Goal: Task Accomplishment & Management: Complete application form

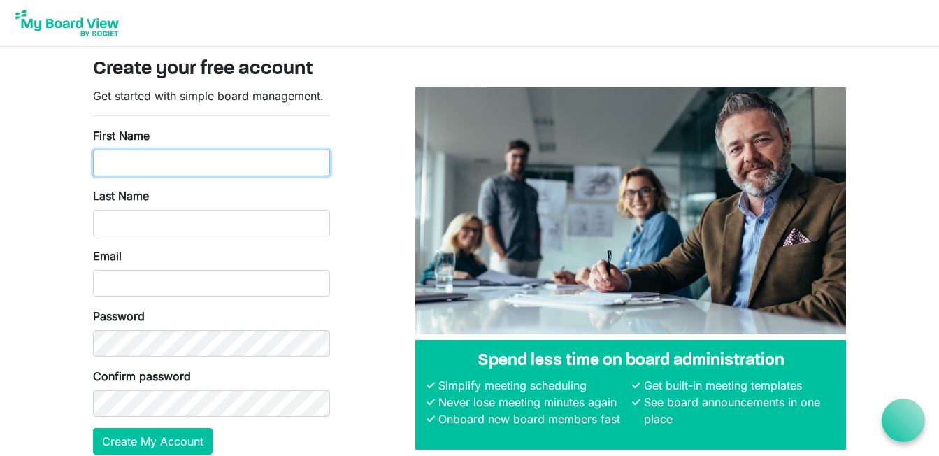
click at [126, 171] on input "First Name" at bounding box center [211, 163] width 237 height 27
type input "Steven"
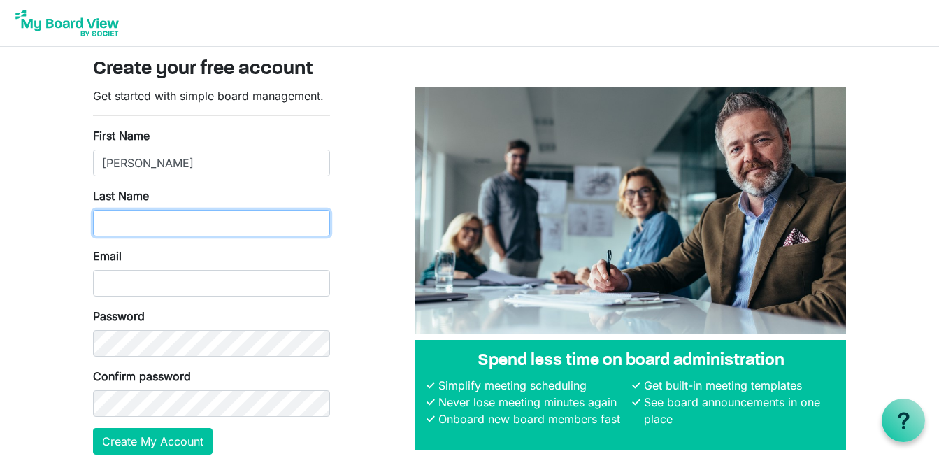
type input "Farrell"
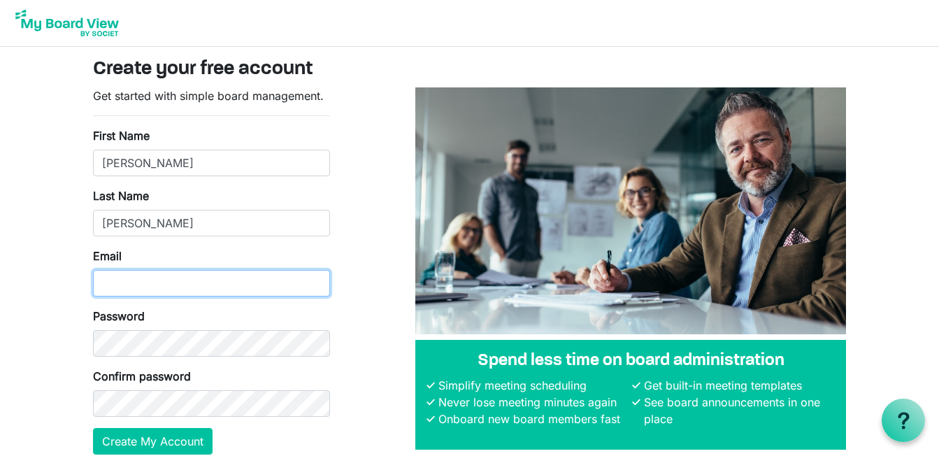
type input "[EMAIL_ADDRESS][DOMAIN_NAME]"
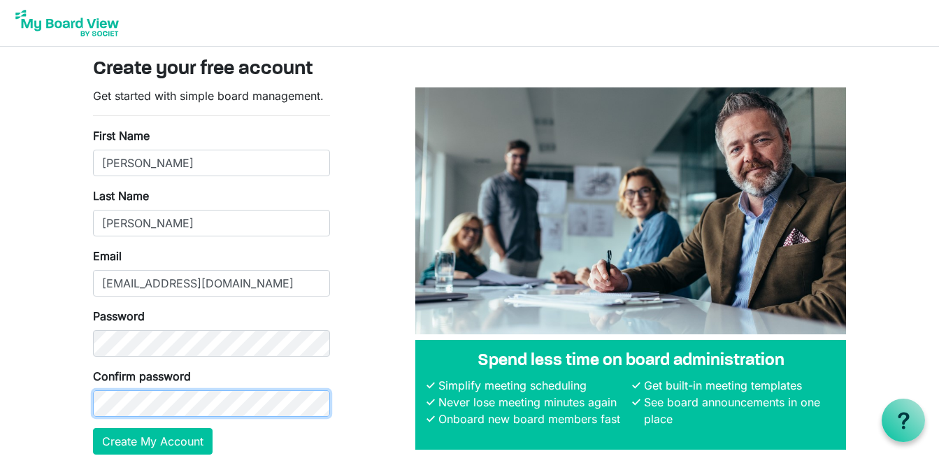
click at [93, 428] on button "Create My Account" at bounding box center [153, 441] width 120 height 27
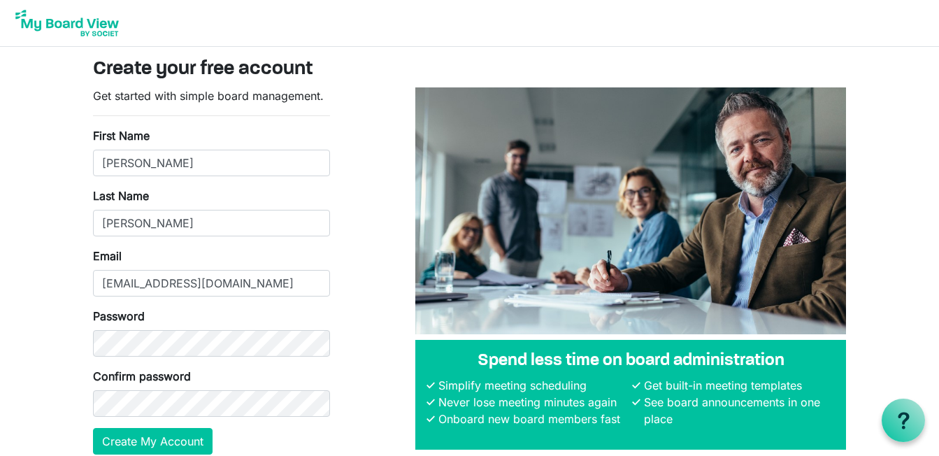
scroll to position [63, 0]
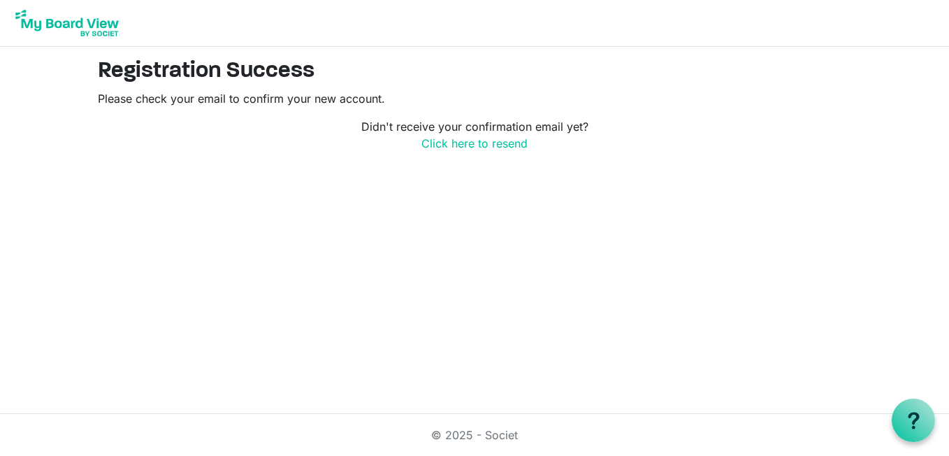
click at [87, 8] on img at bounding box center [67, 23] width 112 height 35
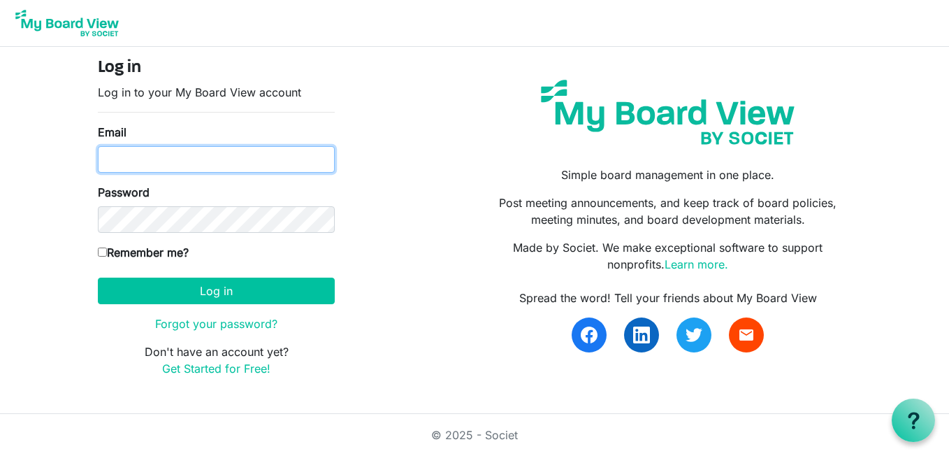
click at [142, 154] on input "Email" at bounding box center [216, 159] width 237 height 27
type input "[EMAIL_ADDRESS][DOMAIN_NAME]"
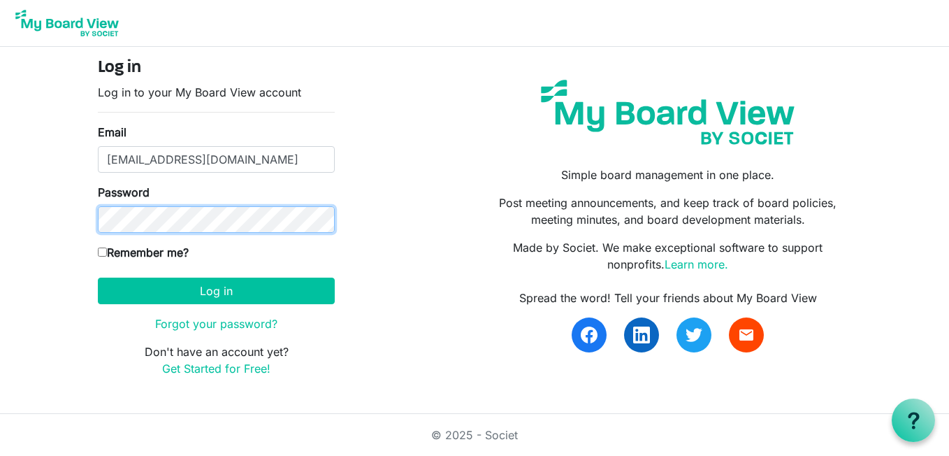
click at [98, 277] on button "Log in" at bounding box center [216, 290] width 237 height 27
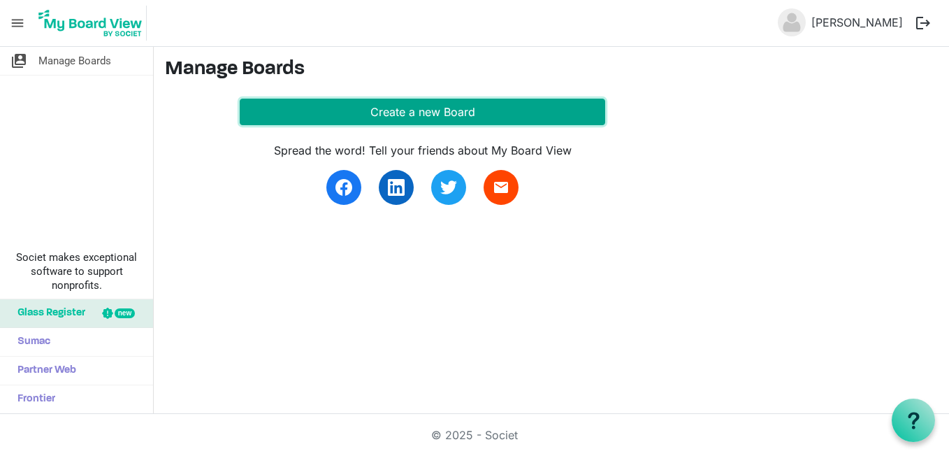
click at [435, 108] on button "Create a new Board" at bounding box center [423, 112] width 366 height 27
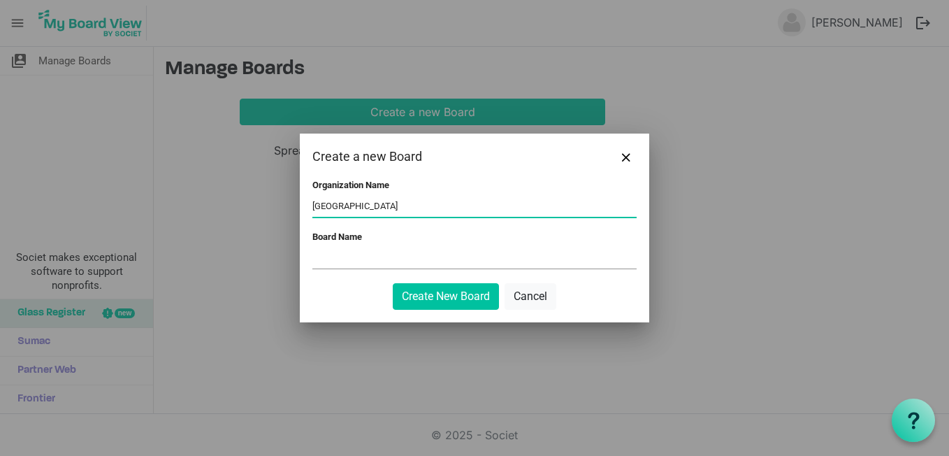
type input "Keystone Valley School District"
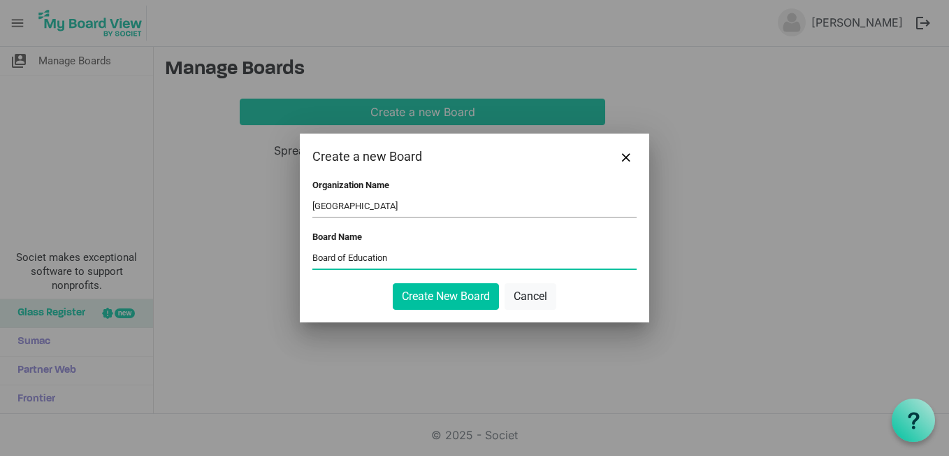
type input "Board of Education"
click at [393, 283] on button "Create New Board" at bounding box center [446, 296] width 106 height 27
click at [438, 292] on button "Create New Board" at bounding box center [446, 296] width 106 height 27
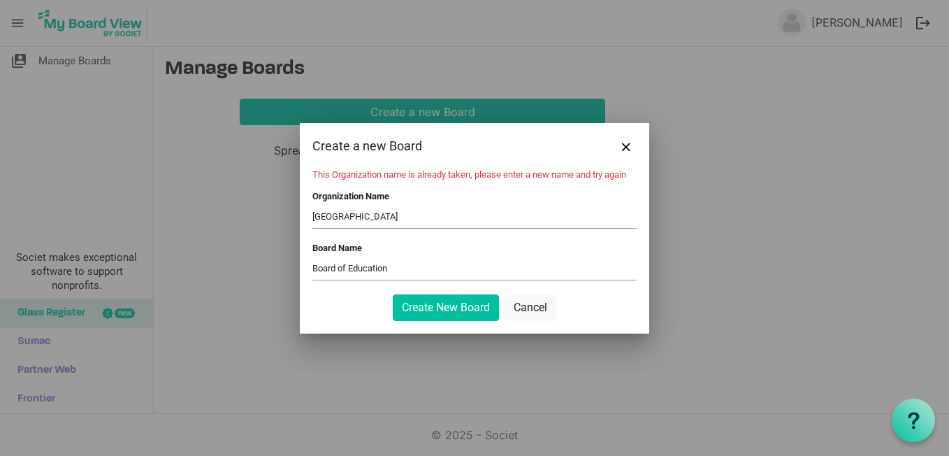
click at [490, 224] on input "Keystone Valley School District" at bounding box center [474, 217] width 324 height 21
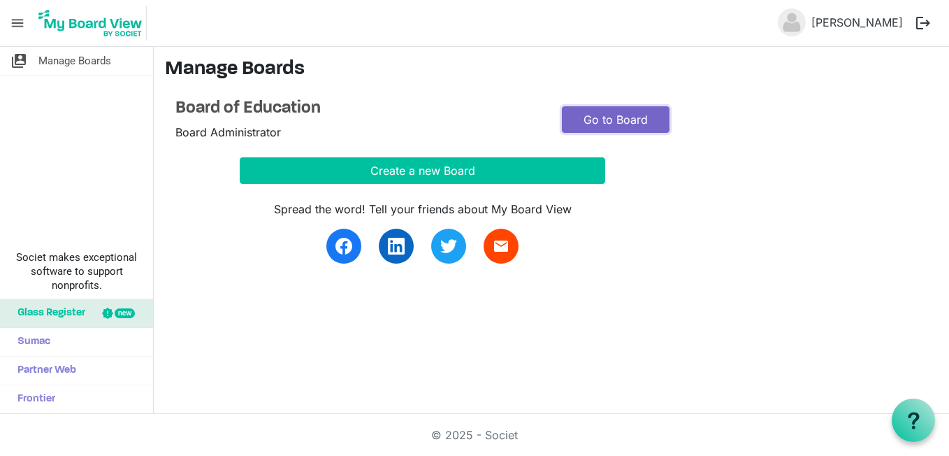
click at [618, 113] on link "Go to Board" at bounding box center [616, 119] width 108 height 27
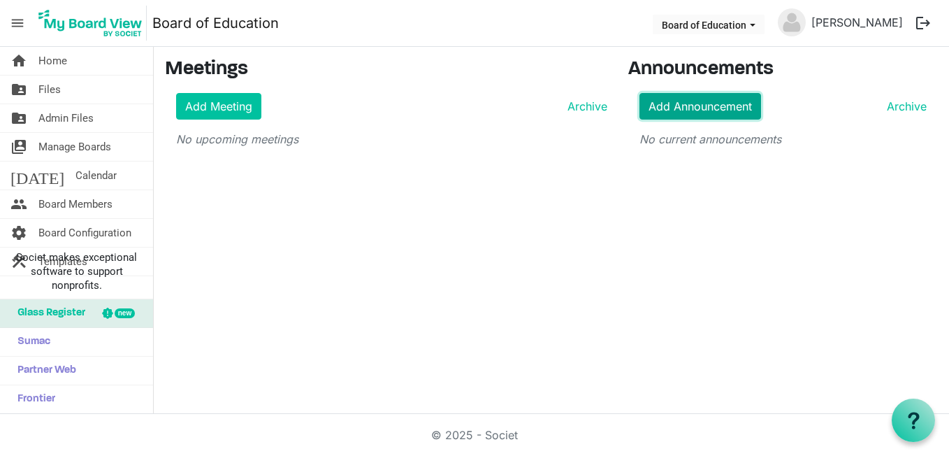
click at [670, 101] on link "Add Announcement" at bounding box center [700, 106] width 122 height 27
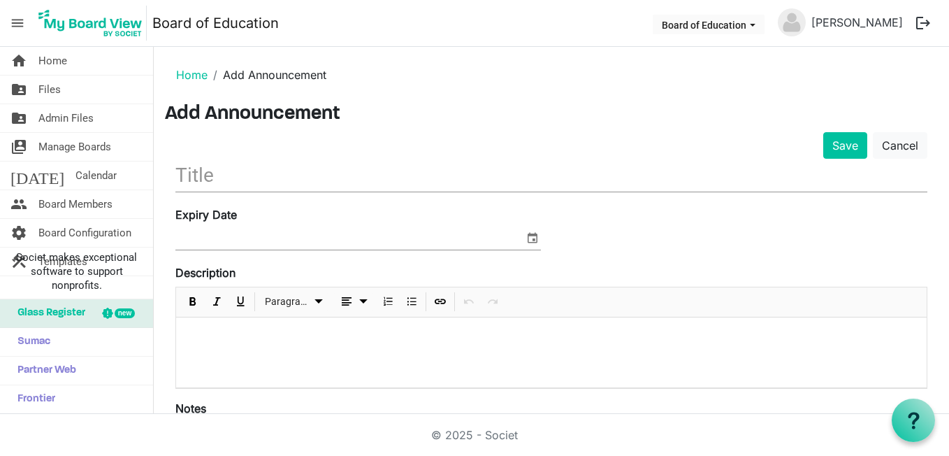
click at [238, 180] on input "text" at bounding box center [551, 175] width 752 height 33
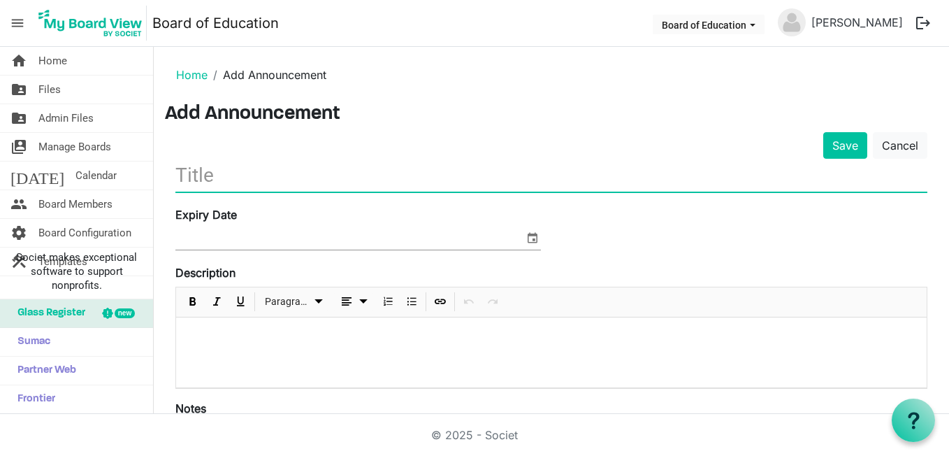
click at [739, 37] on li "Board of Education" at bounding box center [708, 25] width 117 height 26
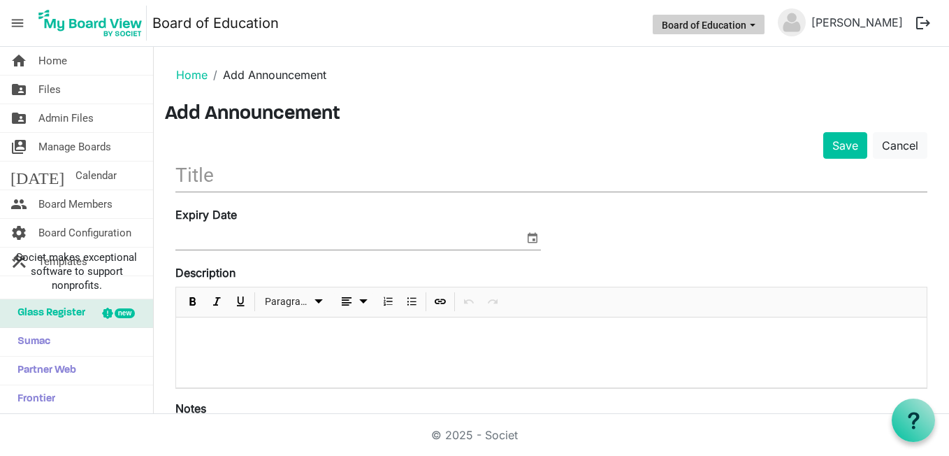
click at [759, 20] on button "Board of Education" at bounding box center [709, 25] width 112 height 20
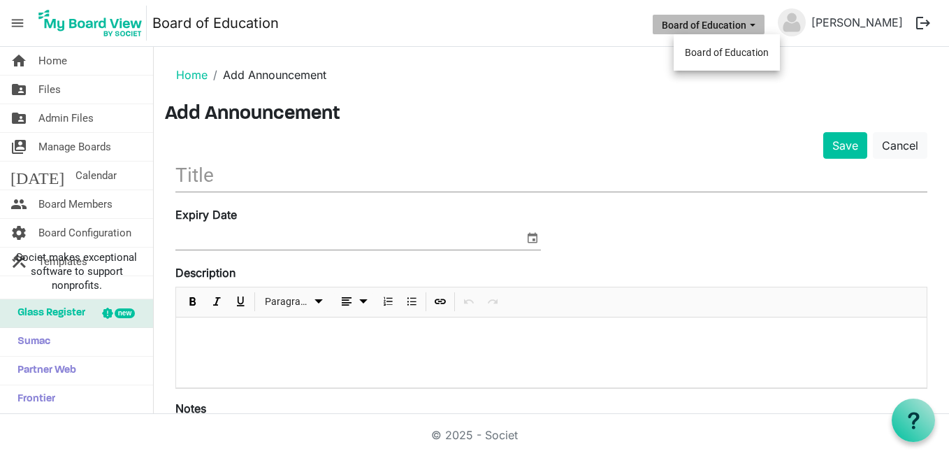
click at [259, 160] on input "text" at bounding box center [551, 175] width 752 height 33
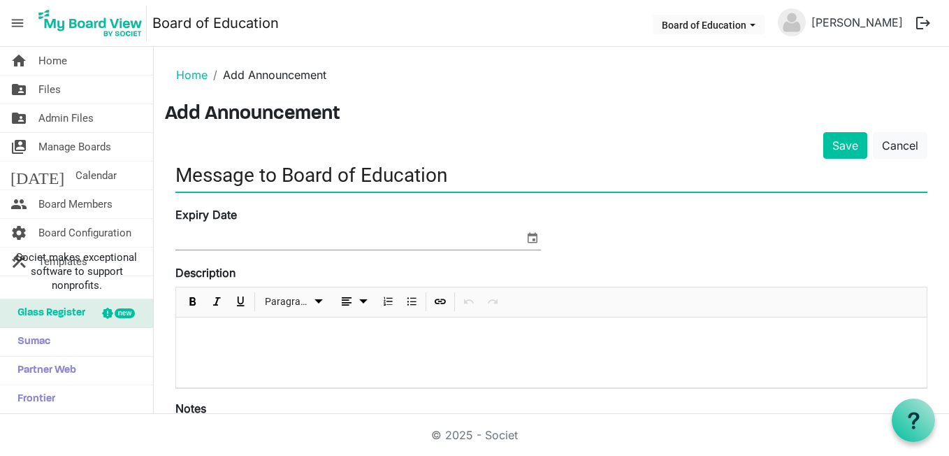
drag, startPoint x: 284, startPoint y: 169, endPoint x: 294, endPoint y: 170, distance: 9.1
click at [294, 170] on input "Message to Board of Education" at bounding box center [551, 175] width 752 height 33
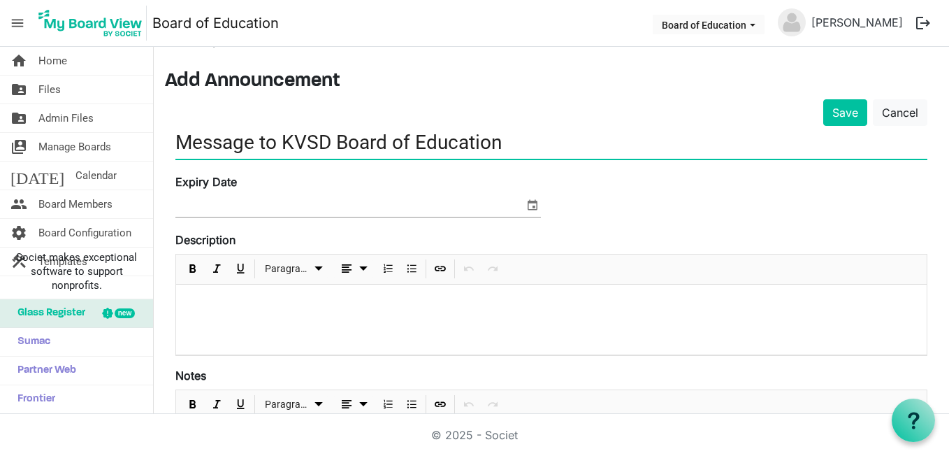
scroll to position [32, 0]
click at [231, 151] on input "Message to KVSD Board of Education" at bounding box center [551, 142] width 752 height 33
type input "to KVSD Board of Education"
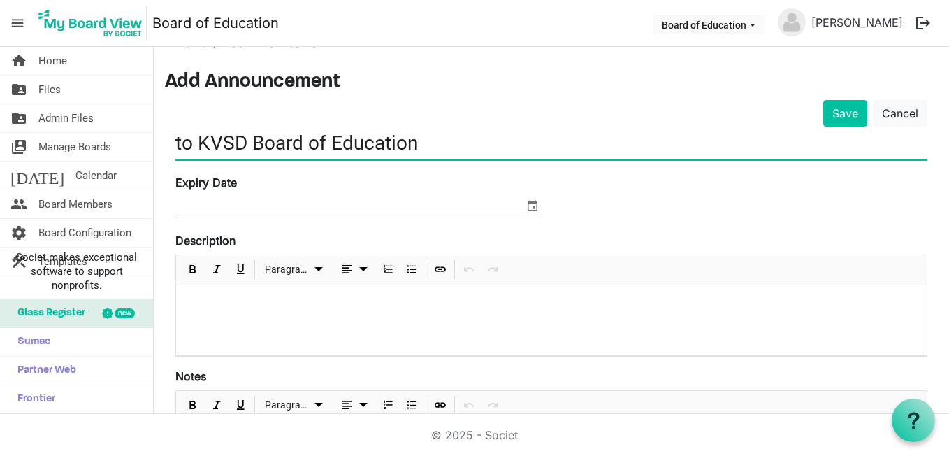
click at [231, 151] on input "to KVSD Board of Education" at bounding box center [551, 142] width 752 height 33
type input "Message to Board of Education"
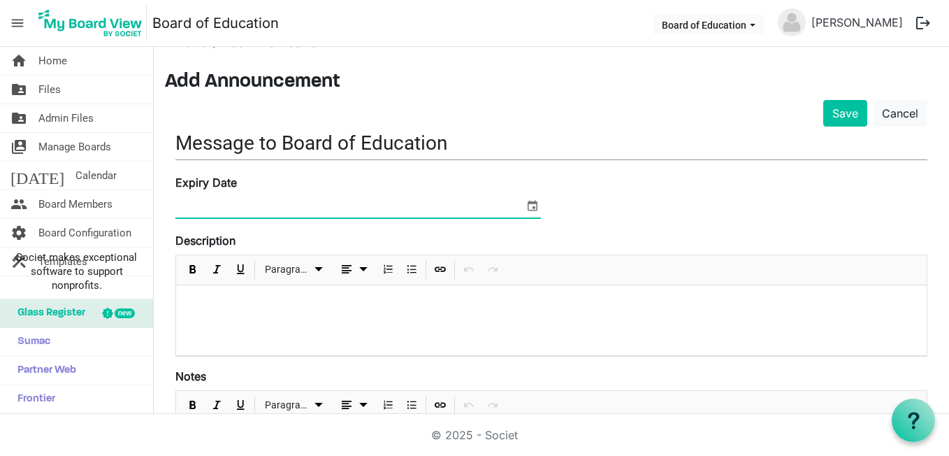
drag, startPoint x: 256, startPoint y: 207, endPoint x: 254, endPoint y: 187, distance: 19.8
click at [254, 187] on div "Expiry Date" at bounding box center [358, 197] width 386 height 47
click at [526, 208] on span "select" at bounding box center [532, 205] width 17 height 18
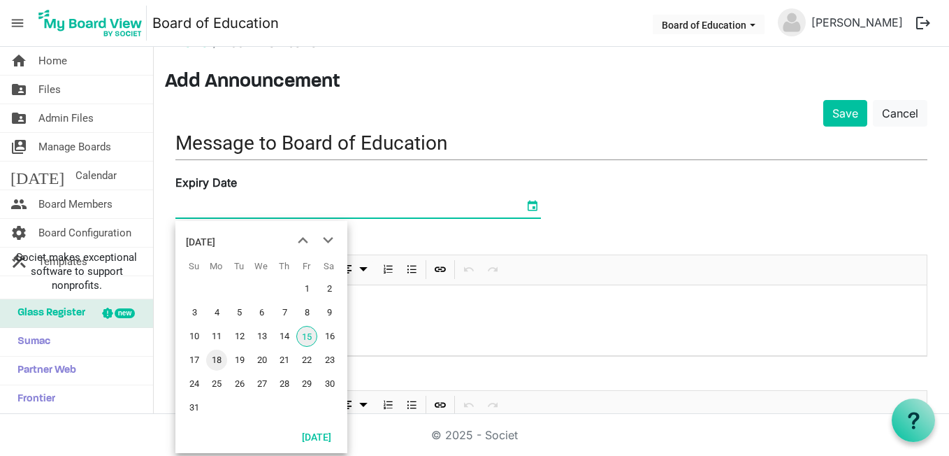
click at [221, 364] on span "18" at bounding box center [216, 359] width 21 height 21
type input "8/18/2025"
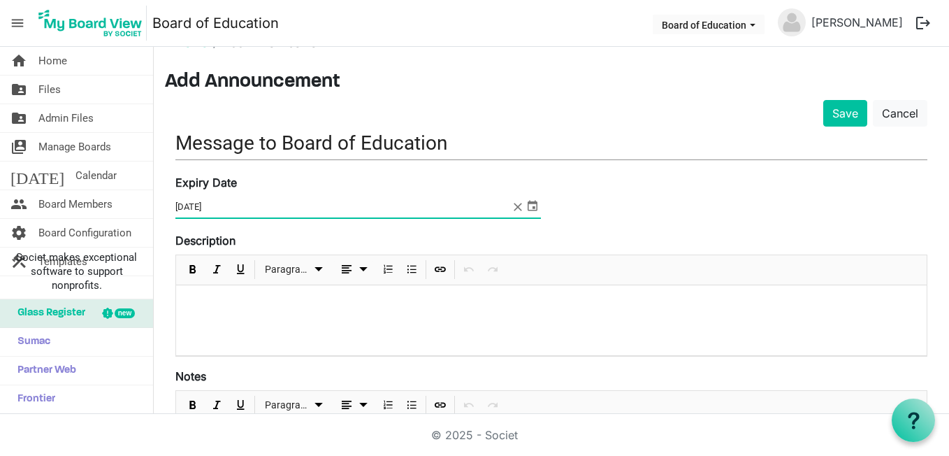
click at [247, 302] on p at bounding box center [551, 303] width 728 height 15
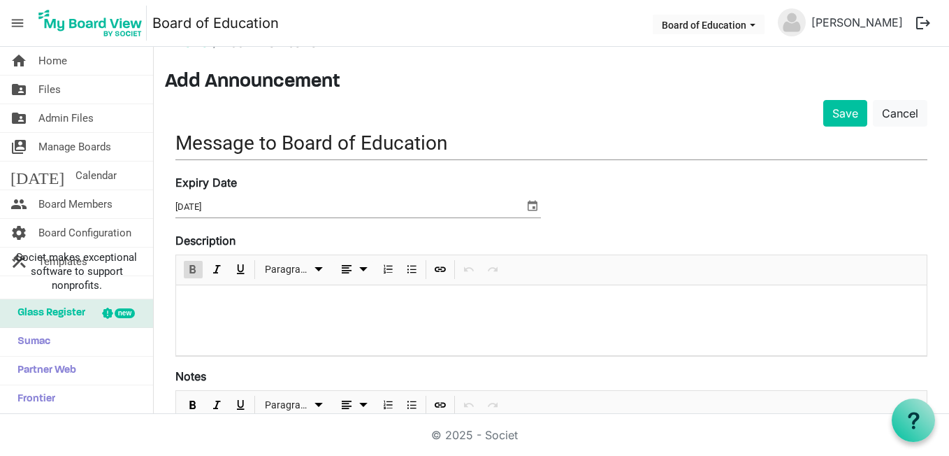
click at [197, 268] on span "Bold" at bounding box center [193, 269] width 17 height 17
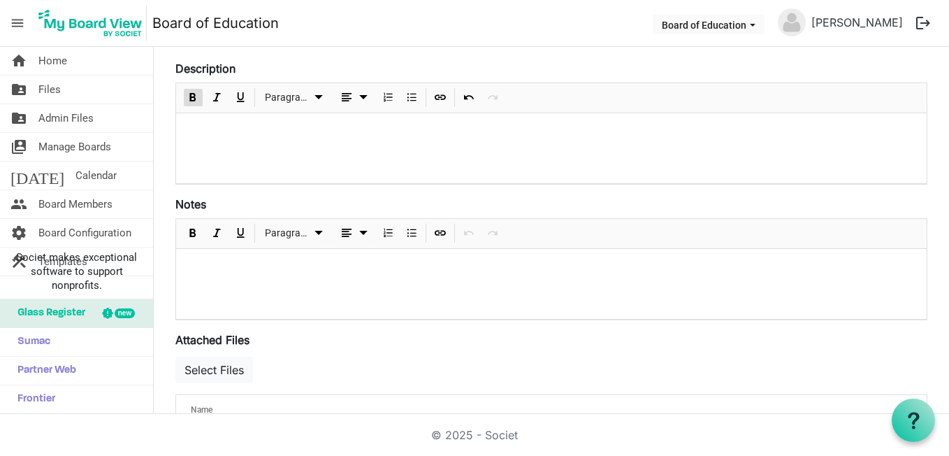
scroll to position [147, 0]
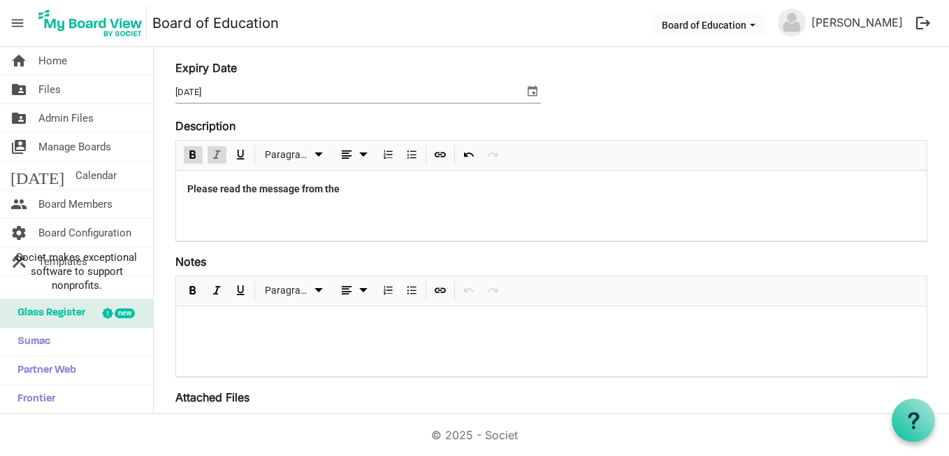
click at [223, 159] on span "Italic" at bounding box center [216, 154] width 17 height 17
click at [303, 193] on strong "Please read the message from the Superintendent." at bounding box center [299, 188] width 225 height 11
drag, startPoint x: 303, startPoint y: 193, endPoint x: 208, endPoint y: 148, distance: 105.0
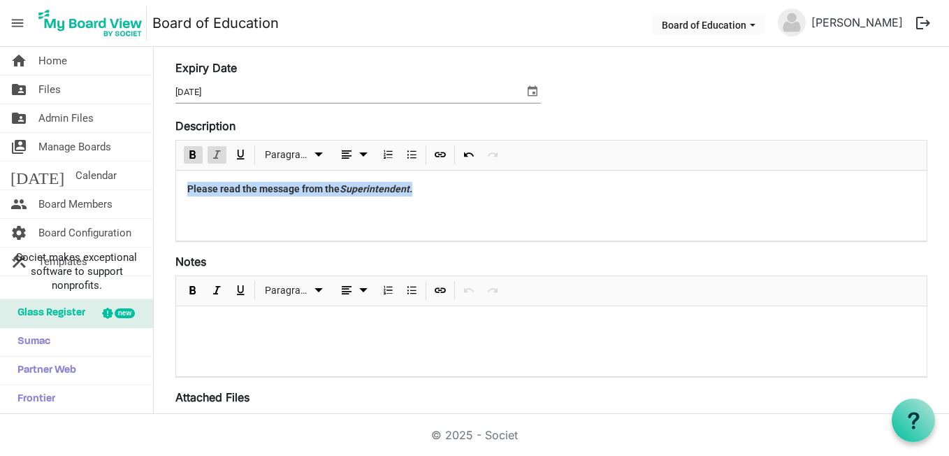
click at [208, 148] on span "Italic" at bounding box center [216, 154] width 17 height 17
click at [255, 150] on div "Paragraph" at bounding box center [341, 154] width 331 height 29
click at [249, 149] on button "Underline" at bounding box center [240, 154] width 19 height 17
click at [307, 150] on span "Paragraph" at bounding box center [287, 154] width 45 height 17
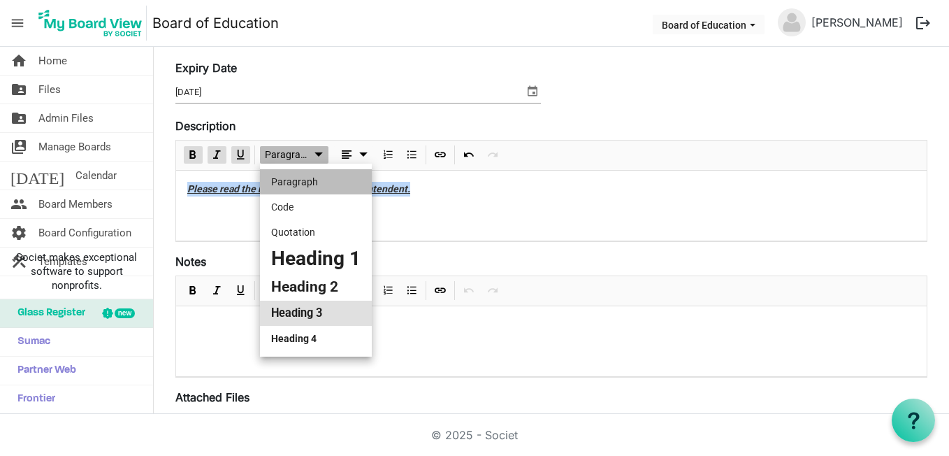
click at [305, 308] on li "Heading 3" at bounding box center [316, 313] width 112 height 25
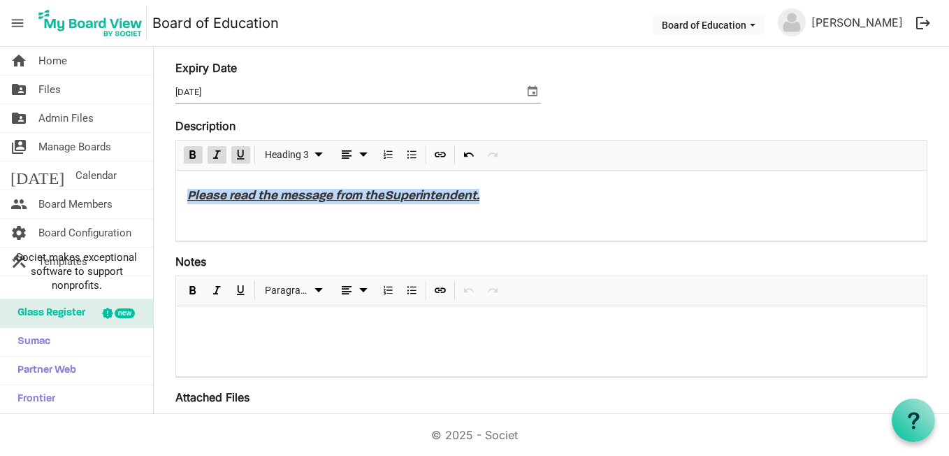
click at [528, 236] on div "Please read the message from the Superintendent." at bounding box center [551, 206] width 751 height 70
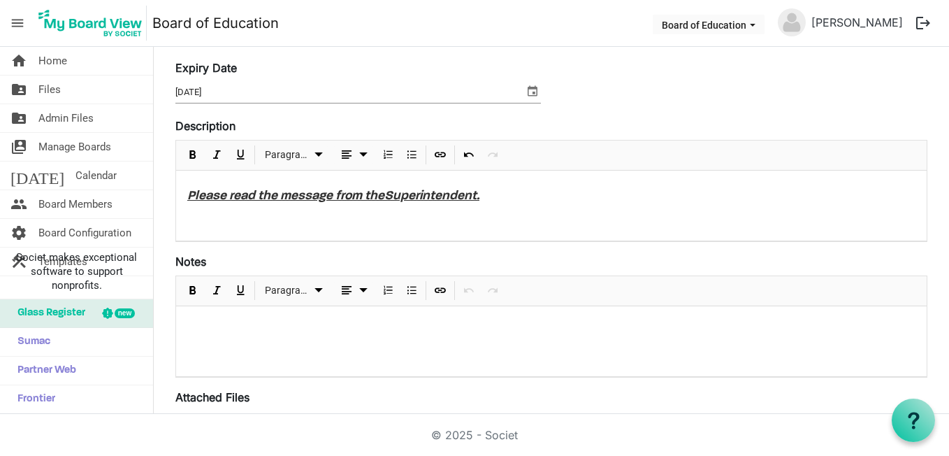
click at [317, 352] on div at bounding box center [551, 341] width 751 height 70
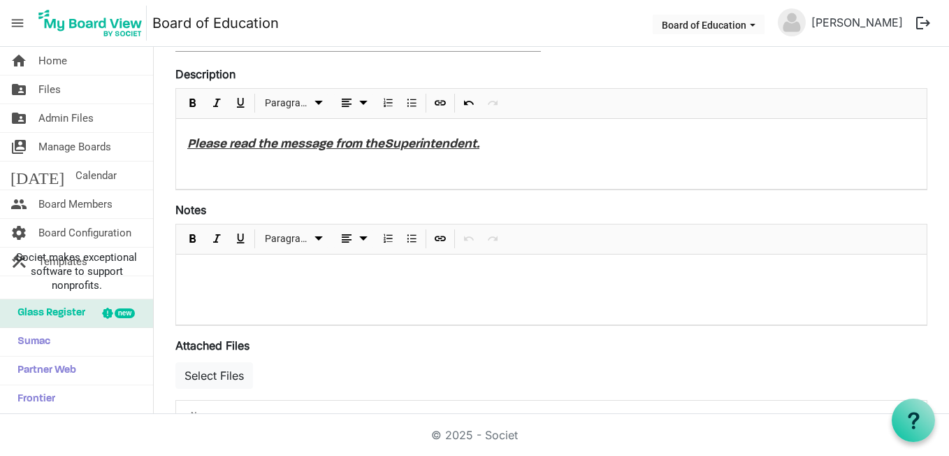
scroll to position [226, 0]
